Goal: Task Accomplishment & Management: Complete application form

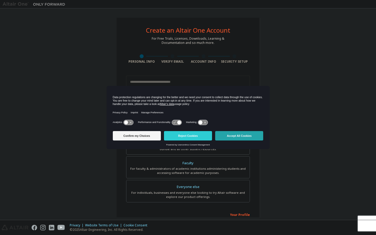
click at [241, 136] on button "Accept All Cookies" at bounding box center [239, 135] width 48 height 9
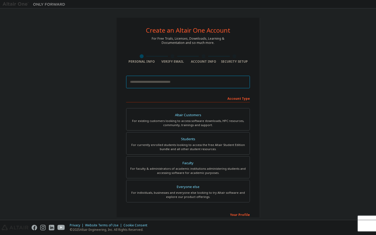
click at [182, 81] on input "email" at bounding box center [188, 82] width 124 height 13
type input "**********"
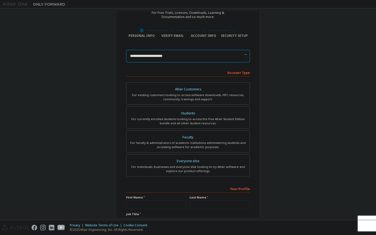
scroll to position [28, 0]
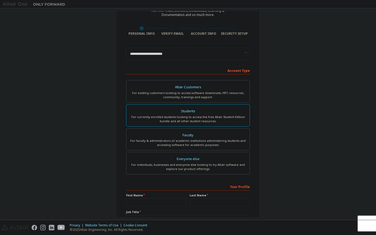
click at [203, 115] on div "For currently enrolled students looking to access the free Altair Student Editi…" at bounding box center [188, 119] width 117 height 8
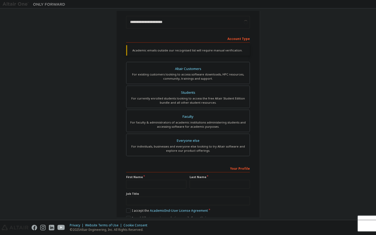
scroll to position [84, 0]
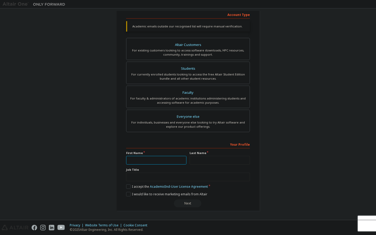
click at [169, 164] on input "text" at bounding box center [156, 160] width 60 height 9
type input "*****"
click at [173, 181] on input "text" at bounding box center [188, 177] width 124 height 9
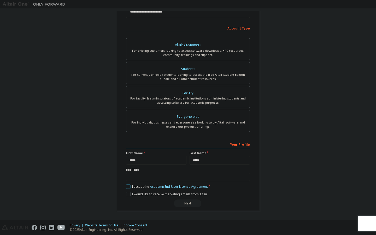
click at [131, 186] on label "I accept the Academic End-User License Agreement" at bounding box center [167, 187] width 82 height 4
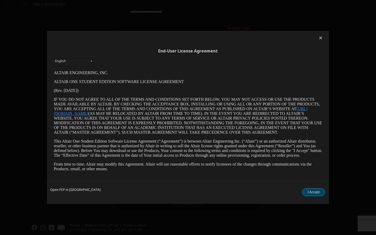
scroll to position [0, 0]
click at [306, 193] on button "I Accept" at bounding box center [313, 193] width 23 height 8
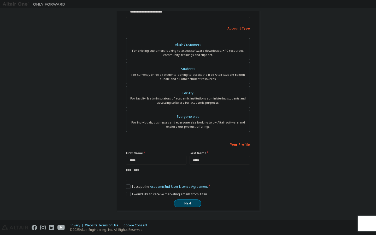
click at [186, 199] on div "**********" at bounding box center [188, 174] width 124 height 68
click at [186, 205] on button "Next" at bounding box center [187, 204] width 27 height 8
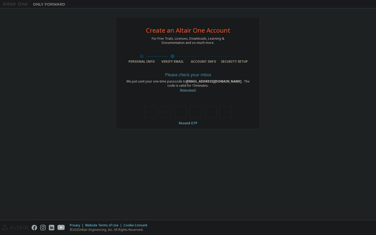
type input "*"
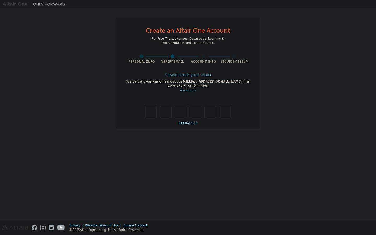
type input "*"
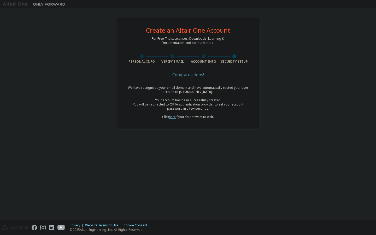
click at [171, 117] on link "here" at bounding box center [172, 117] width 7 height 4
